Goal: Information Seeking & Learning: Learn about a topic

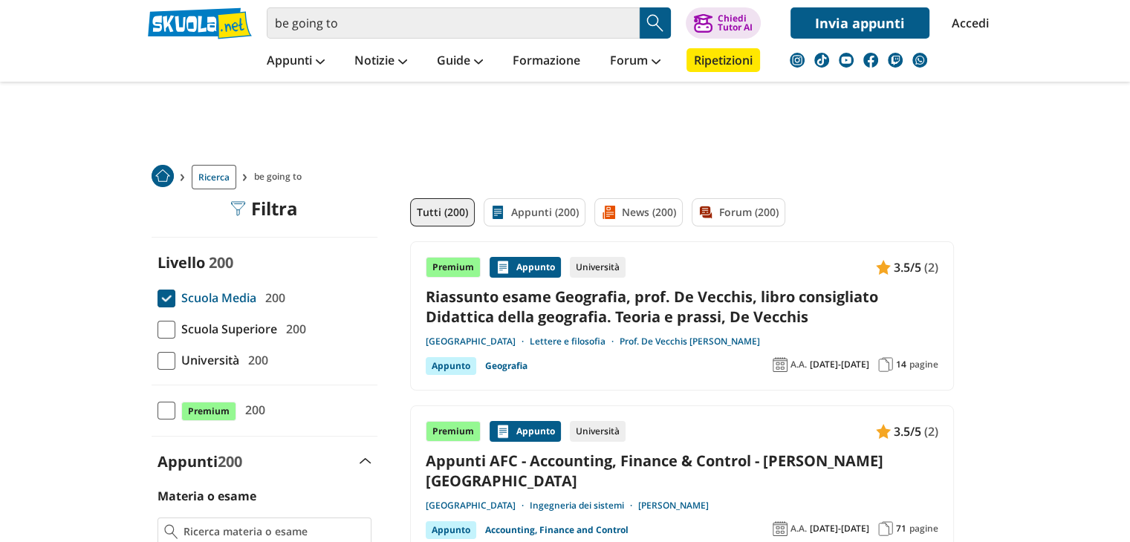
scroll to position [30, 0]
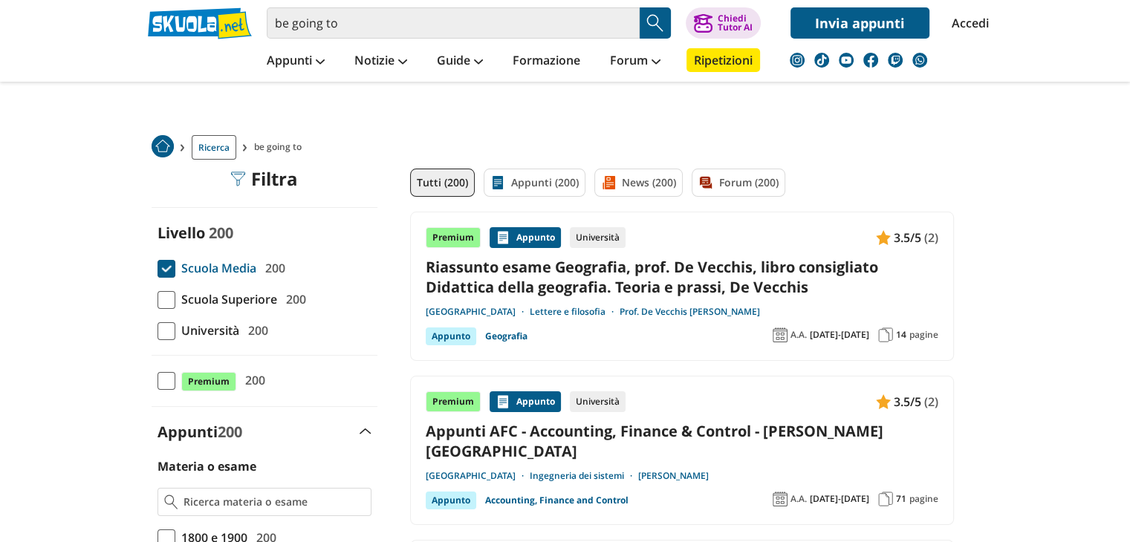
click at [163, 291] on span at bounding box center [167, 300] width 18 height 18
click at [158, 299] on input "Scuola Superiore 200" at bounding box center [158, 299] width 0 height 0
click at [163, 294] on span at bounding box center [167, 300] width 18 height 18
click at [158, 299] on input "Scuola Superiore 200" at bounding box center [158, 299] width 0 height 0
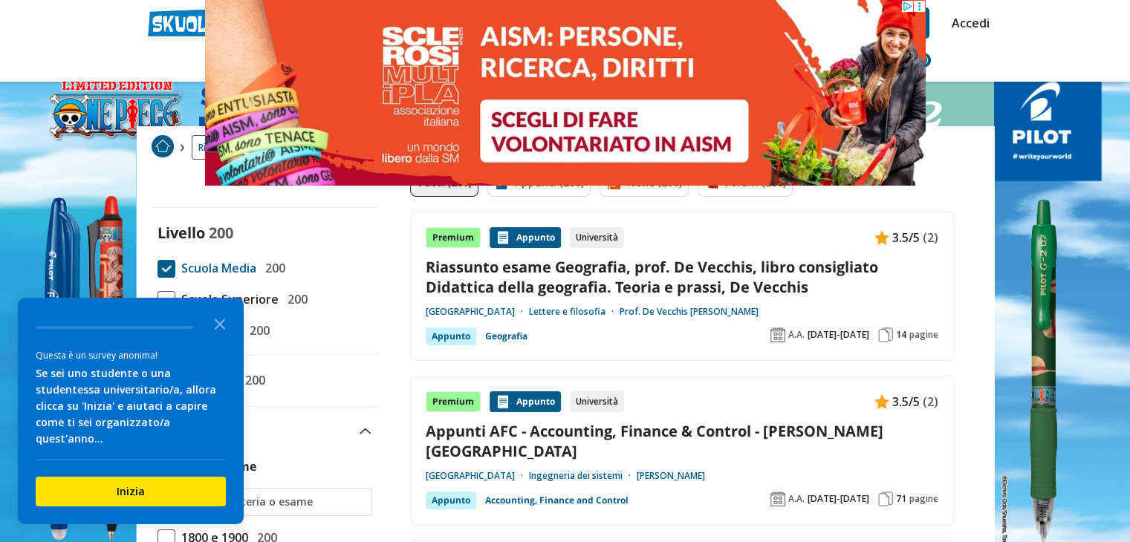
scroll to position [0, 0]
click at [144, 483] on button "Inizia" at bounding box center [131, 492] width 190 height 30
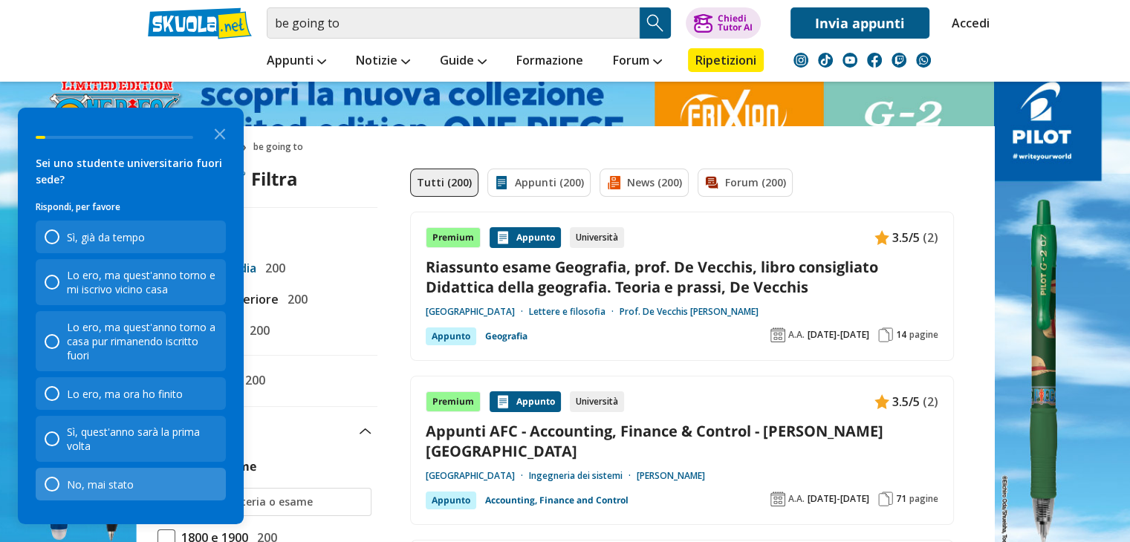
click at [97, 491] on div "No, mai stato" at bounding box center [100, 485] width 67 height 14
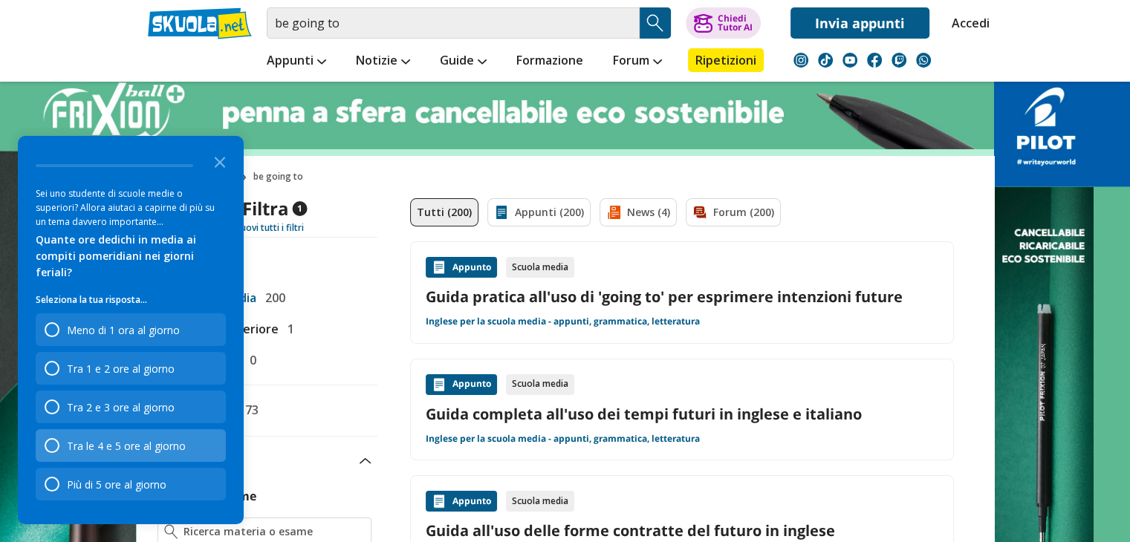
click at [140, 442] on div "Tra le 4 e 5 ore al giorno" at bounding box center [126, 446] width 119 height 14
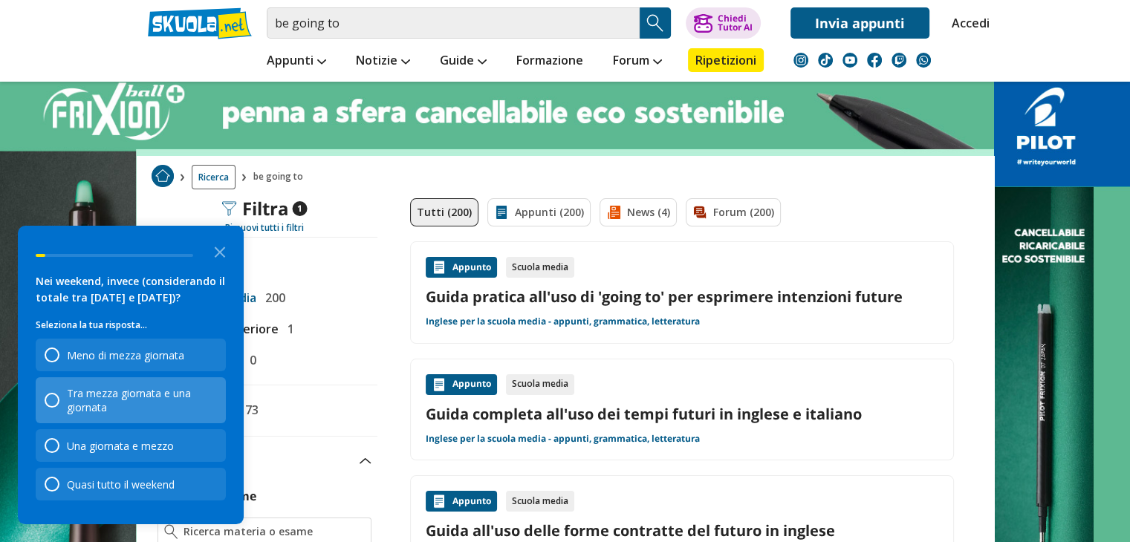
click at [158, 409] on div "Tra mezza giornata e una giornata" at bounding box center [142, 400] width 150 height 28
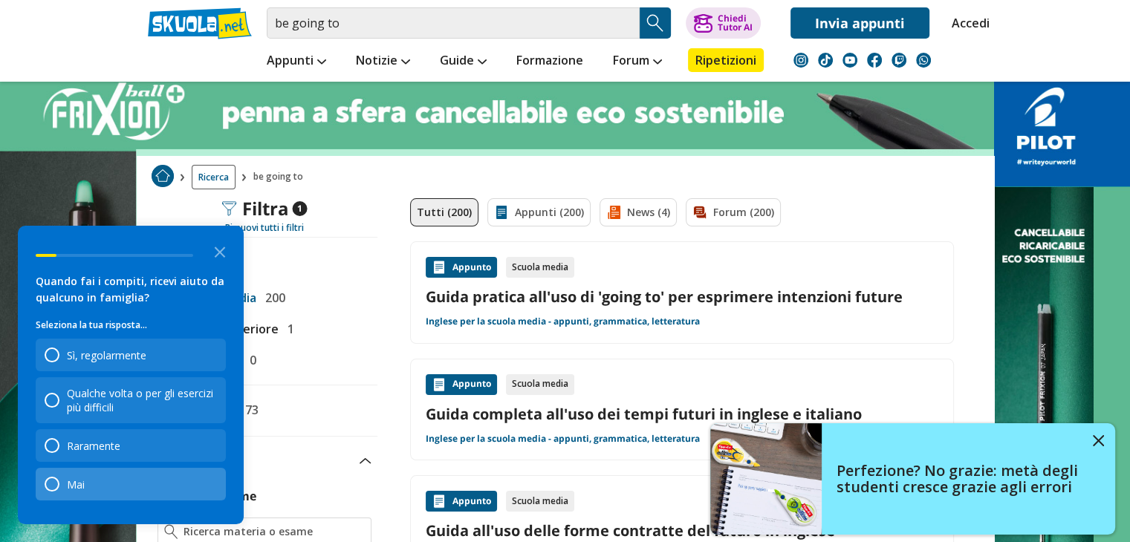
click at [101, 488] on div "Mai" at bounding box center [131, 484] width 190 height 33
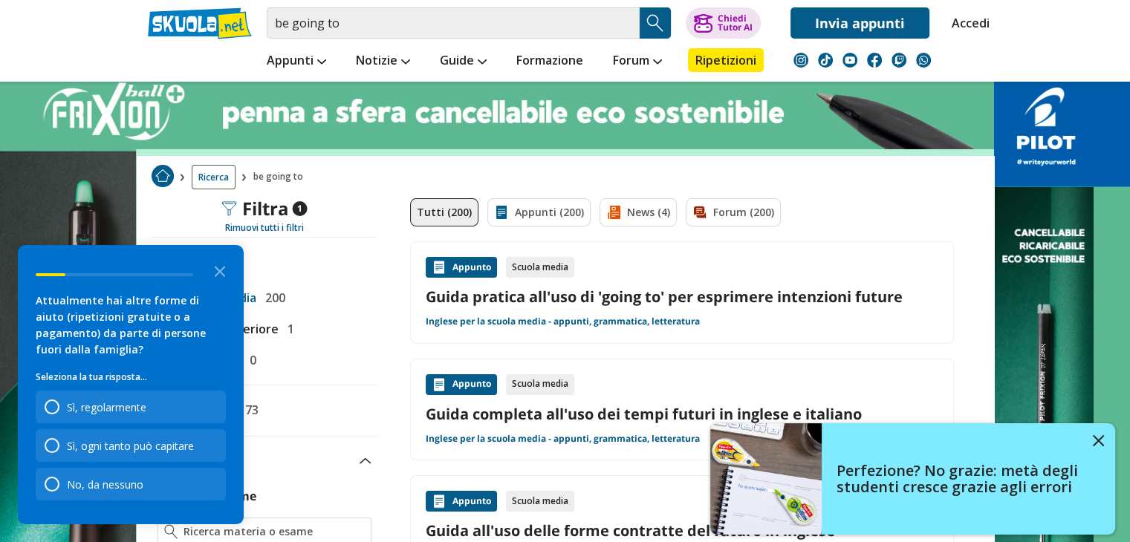
click at [101, 488] on div "No, da nessuno" at bounding box center [105, 485] width 77 height 14
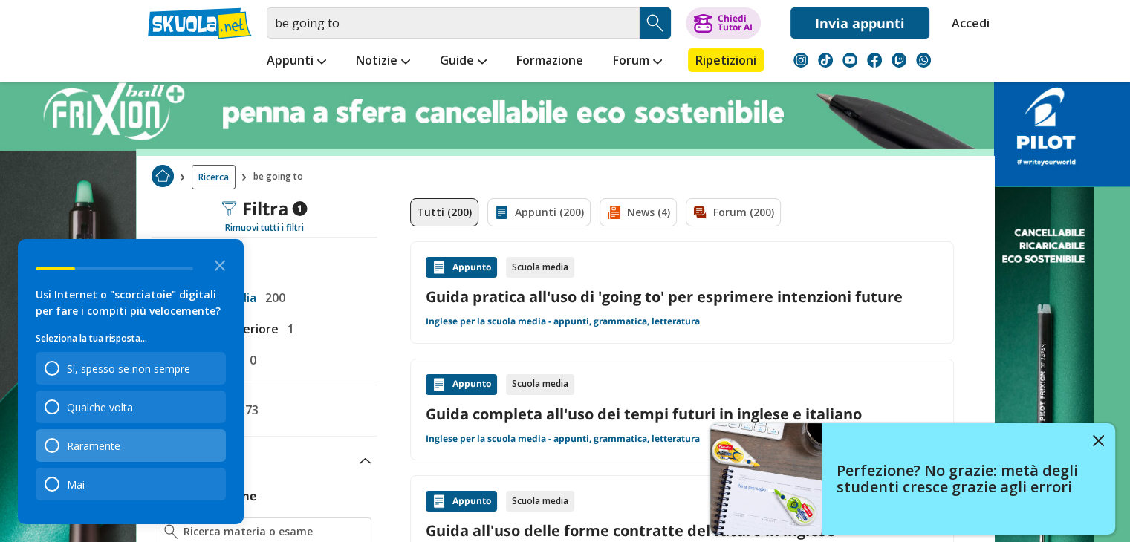
click at [104, 450] on div "Raramente" at bounding box center [94, 446] width 54 height 14
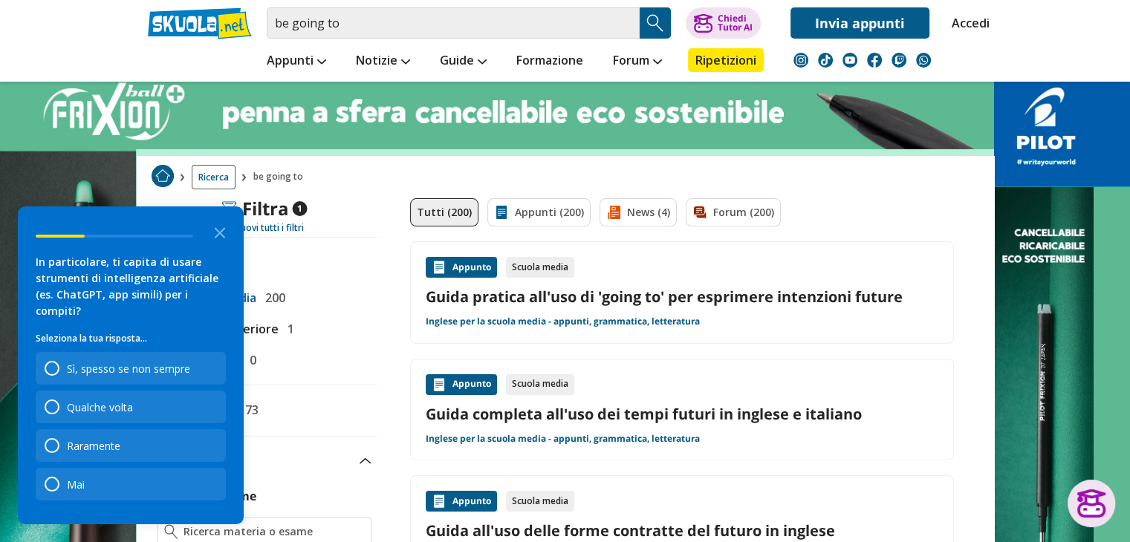
click at [104, 450] on div "Raramente" at bounding box center [94, 446] width 54 height 14
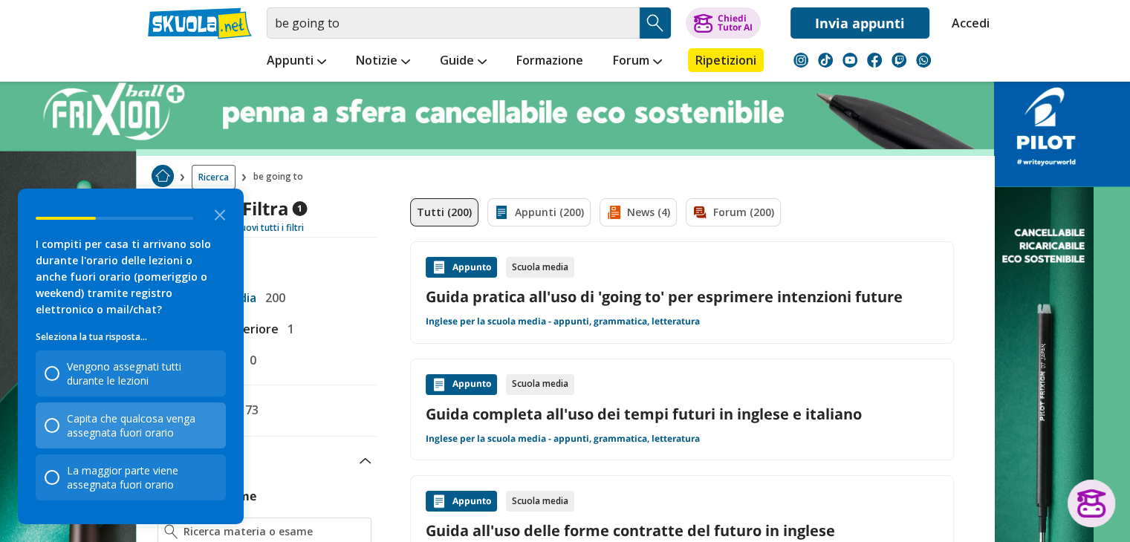
click at [119, 413] on div "Capita che qualcosa venga assegnata fuori orario" at bounding box center [142, 426] width 150 height 28
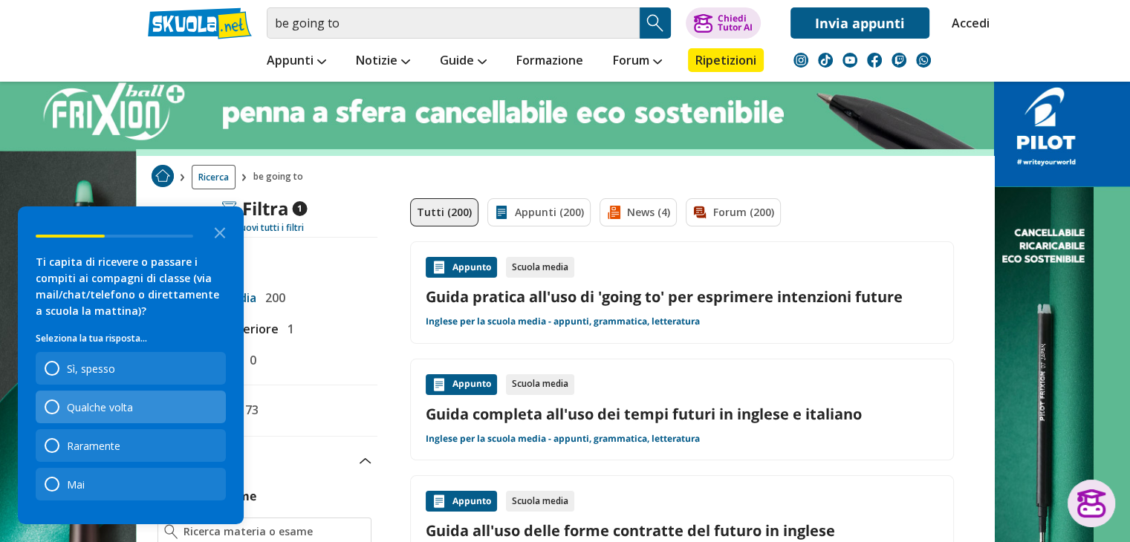
click at [106, 418] on div "Qualche volta" at bounding box center [131, 407] width 190 height 33
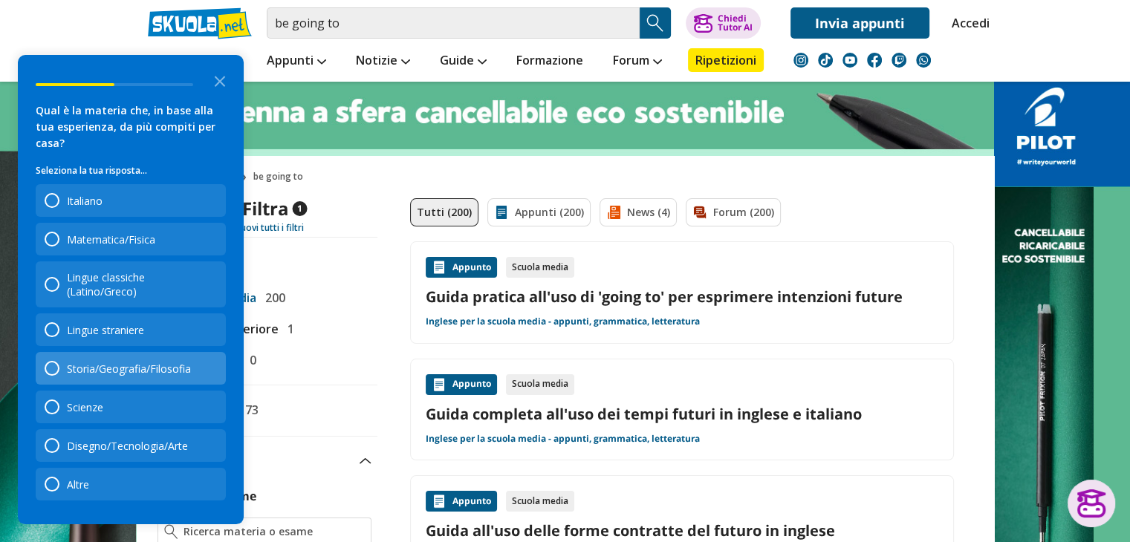
click at [149, 359] on div "Storia/Geografia/Filosofia" at bounding box center [131, 368] width 190 height 33
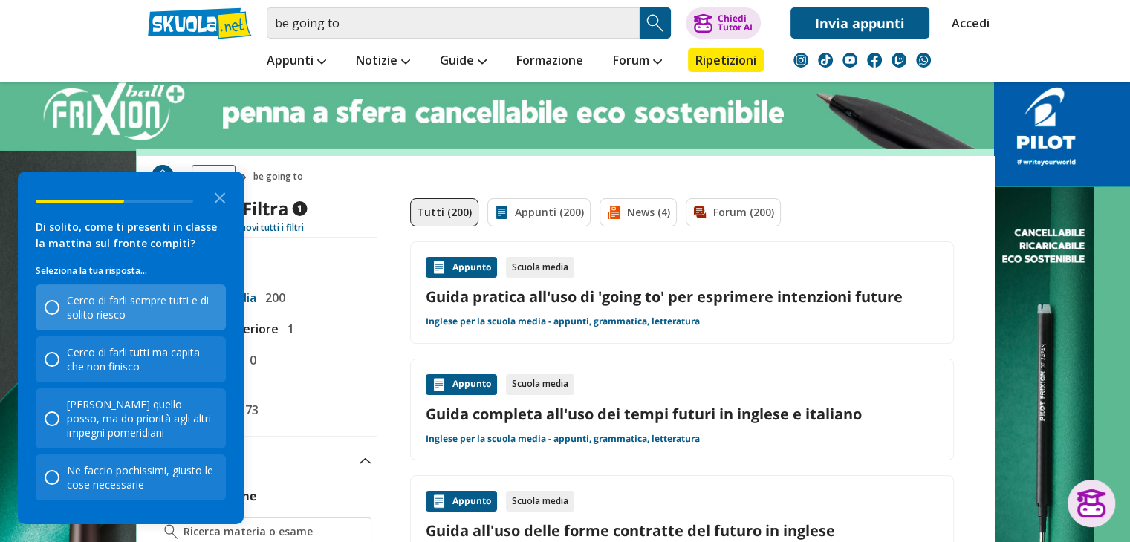
click at [163, 305] on div "Cerco di farli sempre tutti e di solito riesco" at bounding box center [142, 308] width 150 height 28
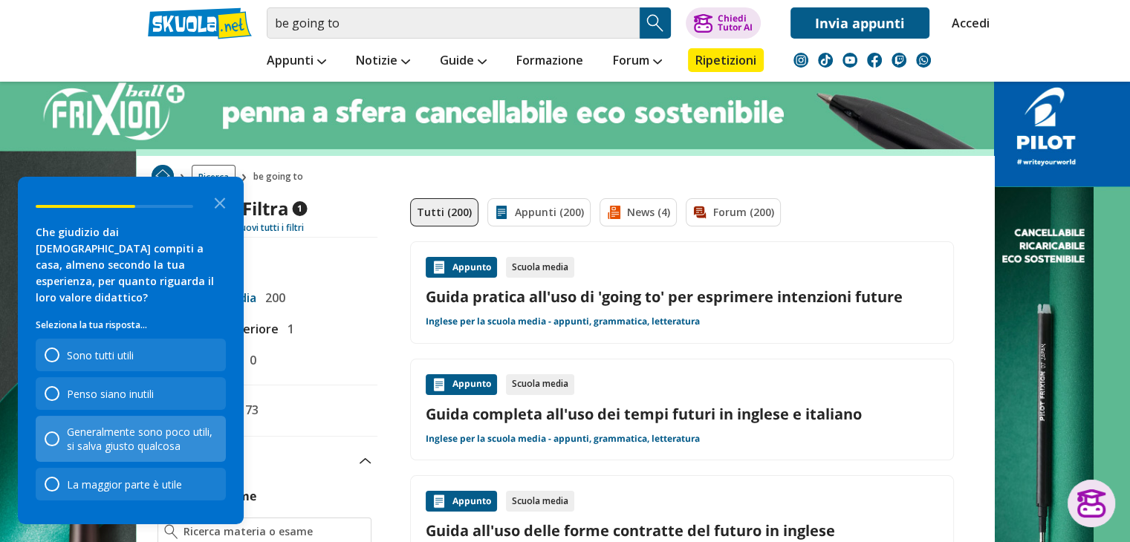
click at [140, 441] on div "Generalmente sono poco utili, si salva giusto qualcosa" at bounding box center [142, 439] width 150 height 28
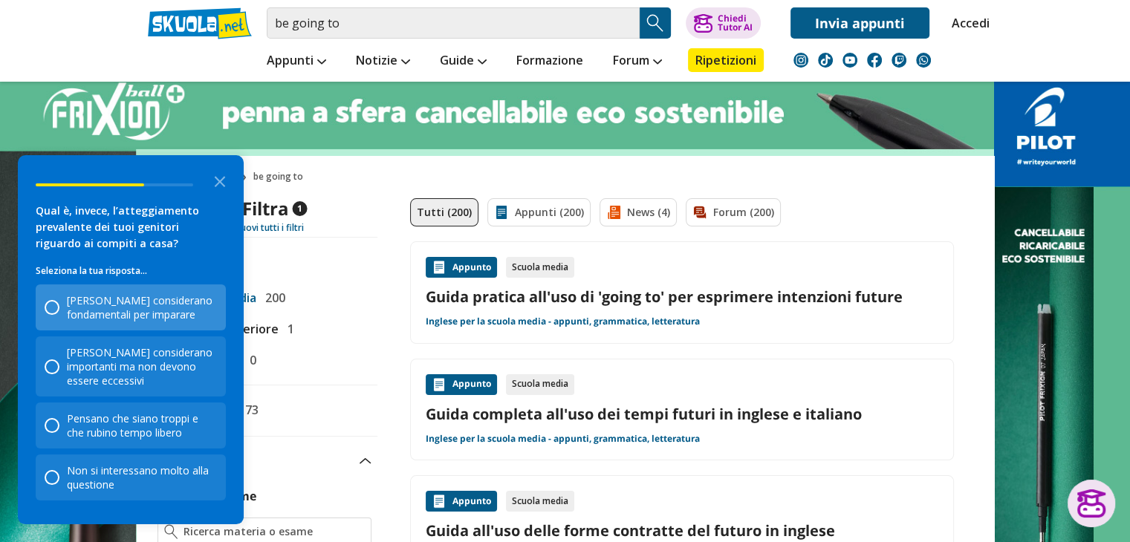
click at [149, 321] on div "[PERSON_NAME] considerano fondamentali per imparare" at bounding box center [142, 308] width 150 height 28
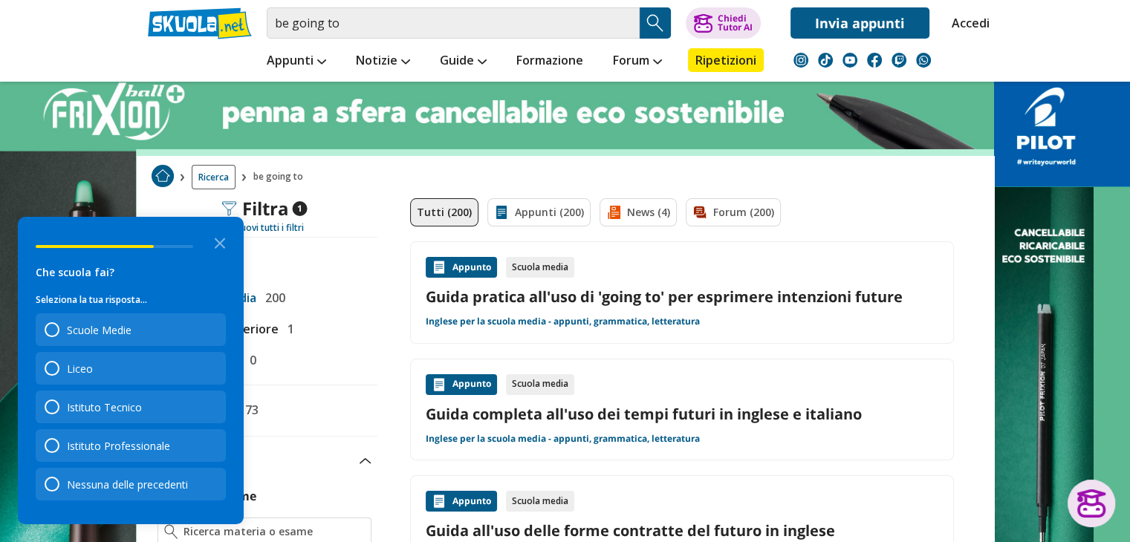
click at [149, 321] on div "Scuole Medie" at bounding box center [131, 330] width 190 height 33
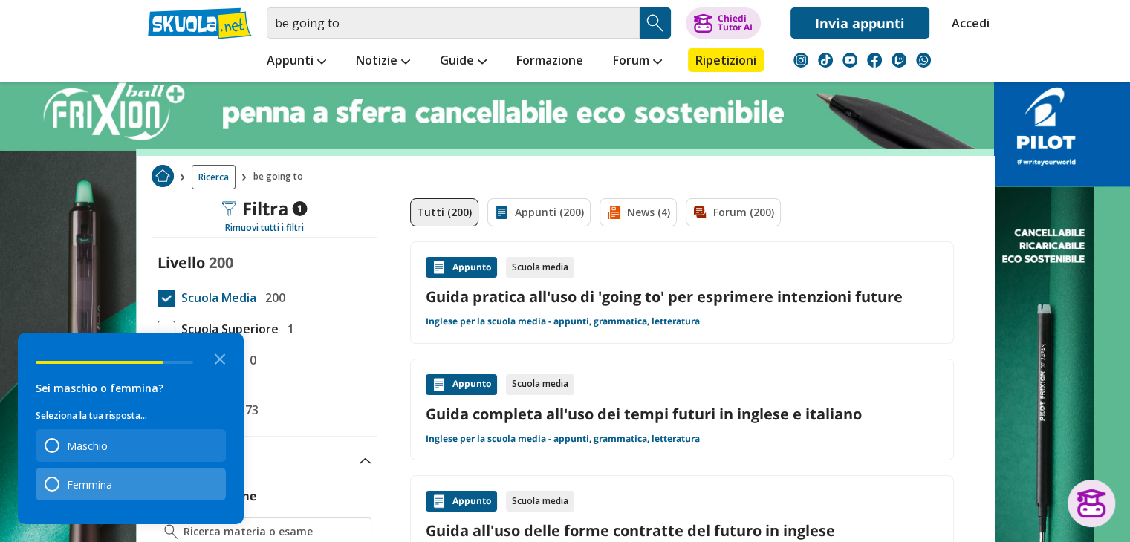
click at [111, 482] on div "Femmina" at bounding box center [89, 485] width 45 height 14
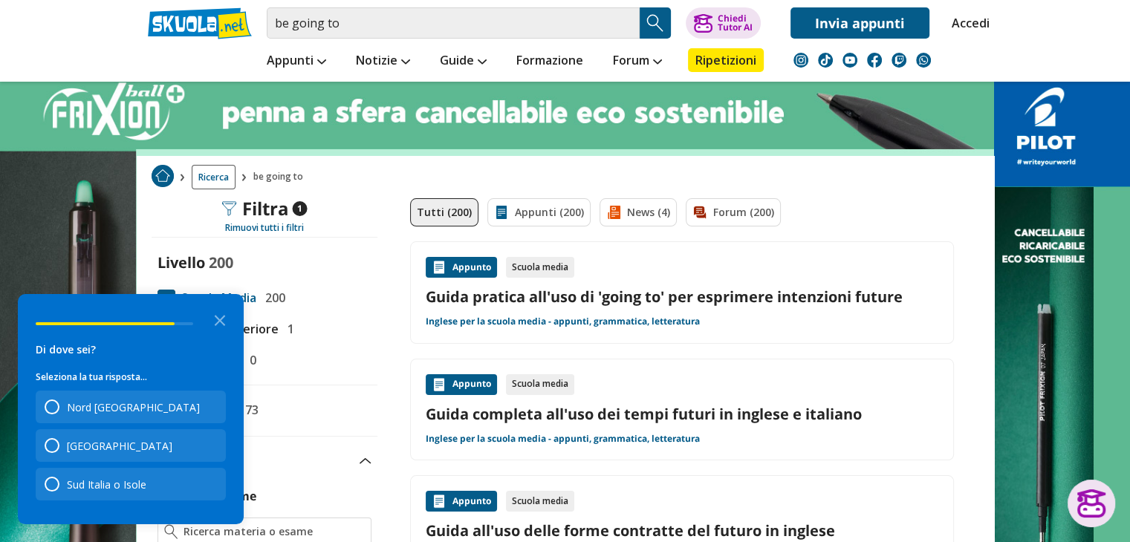
click at [111, 482] on div "Sud Italia o Isole" at bounding box center [107, 485] width 80 height 14
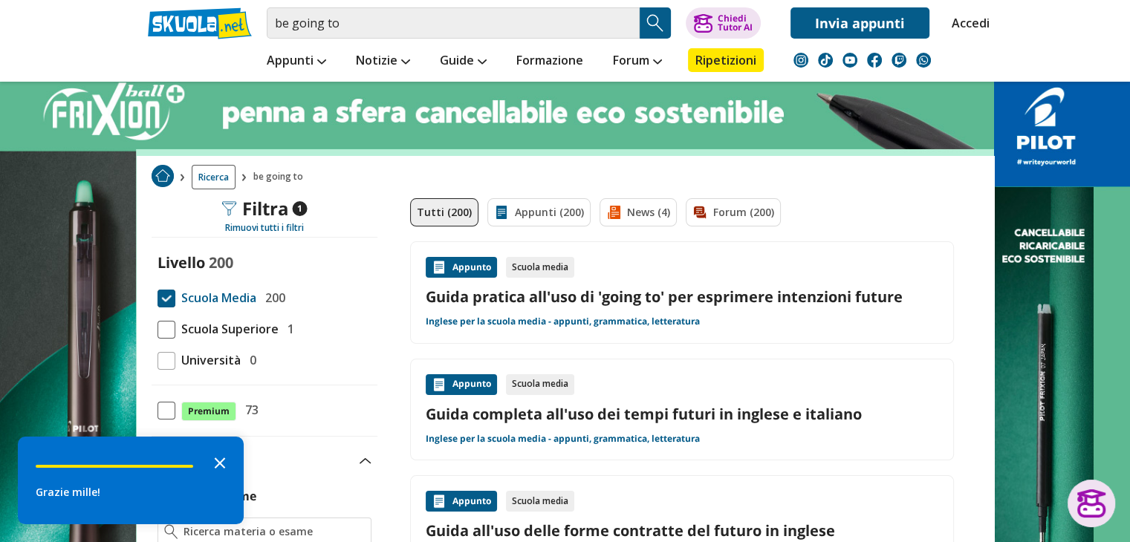
click at [219, 458] on icon "Close the survey" at bounding box center [220, 462] width 30 height 30
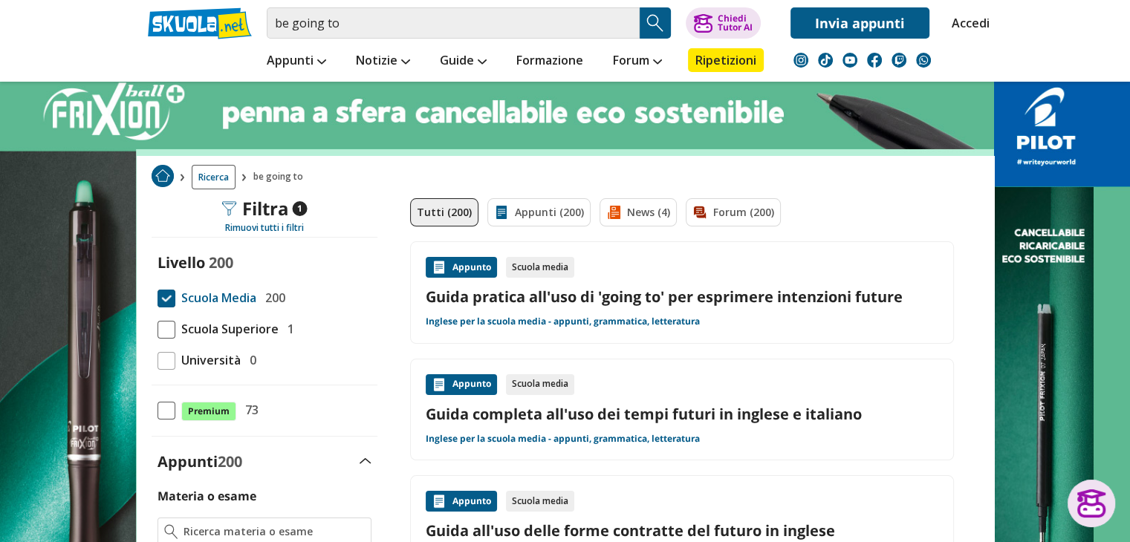
click at [586, 300] on link "Guida pratica all'uso di 'going to' per esprimere intenzioni future" at bounding box center [682, 297] width 513 height 20
